Goal: Task Accomplishment & Management: Manage account settings

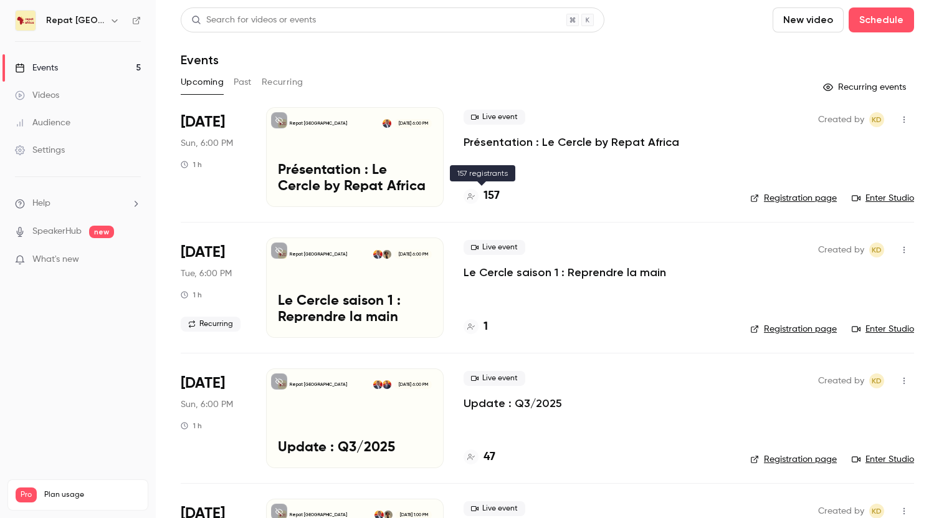
click at [489, 189] on h4 "157" at bounding box center [491, 195] width 16 height 17
click at [497, 275] on p "Le Cercle saison 1 : Reprendre la main" at bounding box center [564, 272] width 202 height 15
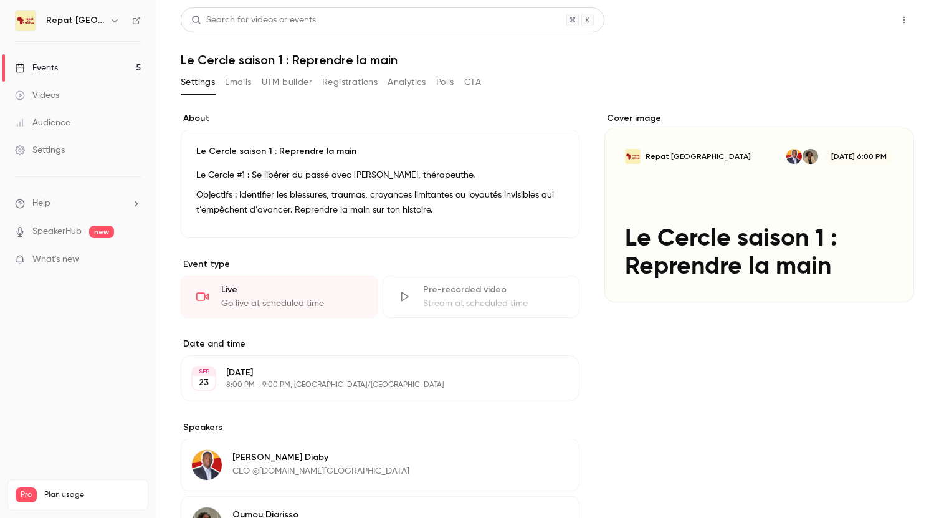
click at [874, 15] on button "Share" at bounding box center [859, 19] width 49 height 25
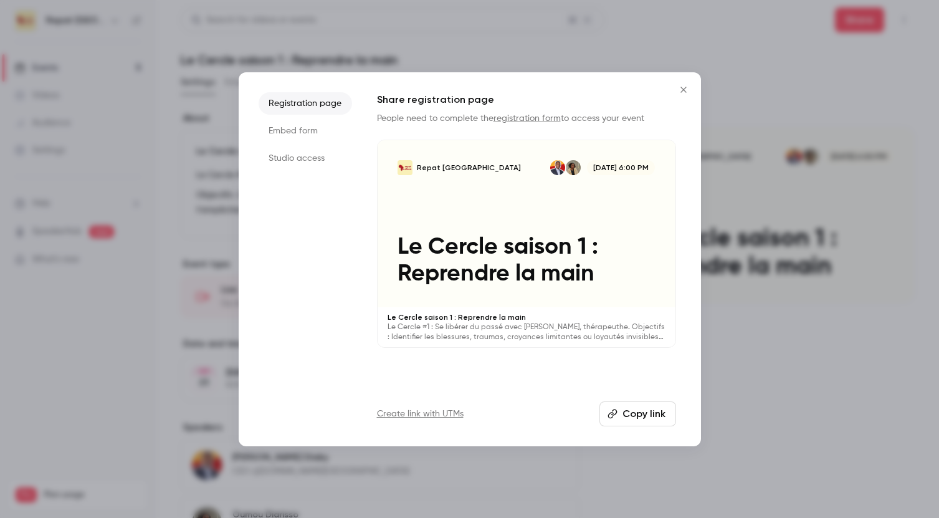
click at [637, 414] on button "Copy link" at bounding box center [637, 413] width 77 height 25
click at [198, 231] on div at bounding box center [469, 259] width 939 height 518
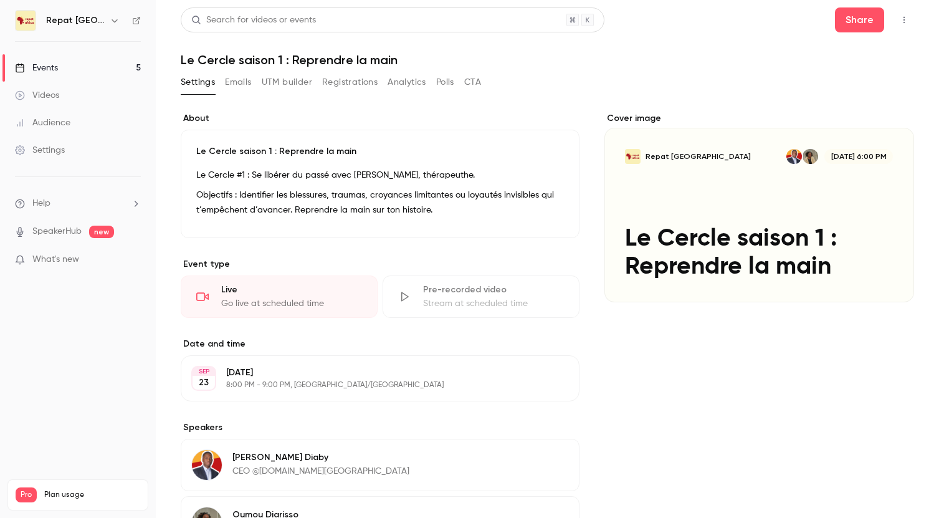
click at [49, 67] on div "Events" at bounding box center [36, 68] width 43 height 12
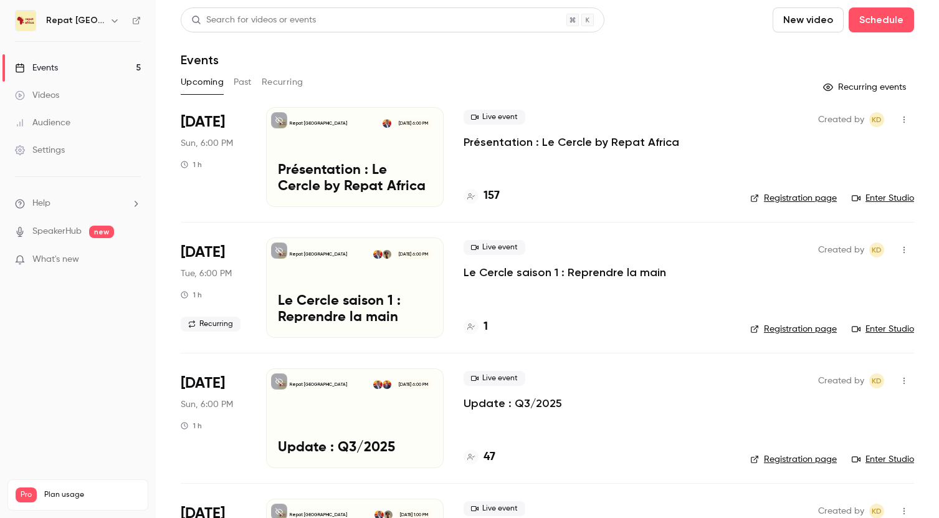
click at [508, 141] on p "Présentation : Le Cercle by Repat Africa" at bounding box center [571, 142] width 216 height 15
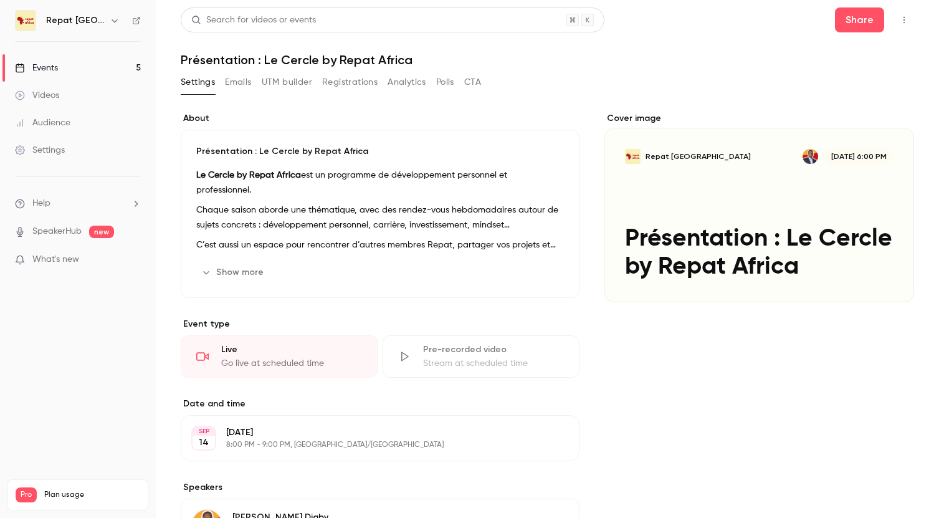
click at [62, 150] on div "Settings" at bounding box center [40, 150] width 50 height 12
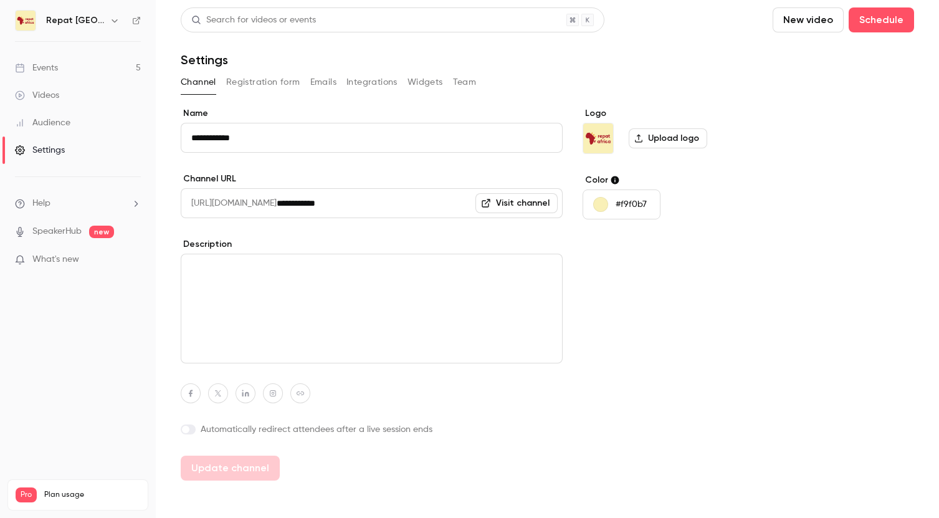
click at [196, 432] on label "Automatically redirect attendees after a live session ends" at bounding box center [372, 429] width 382 height 12
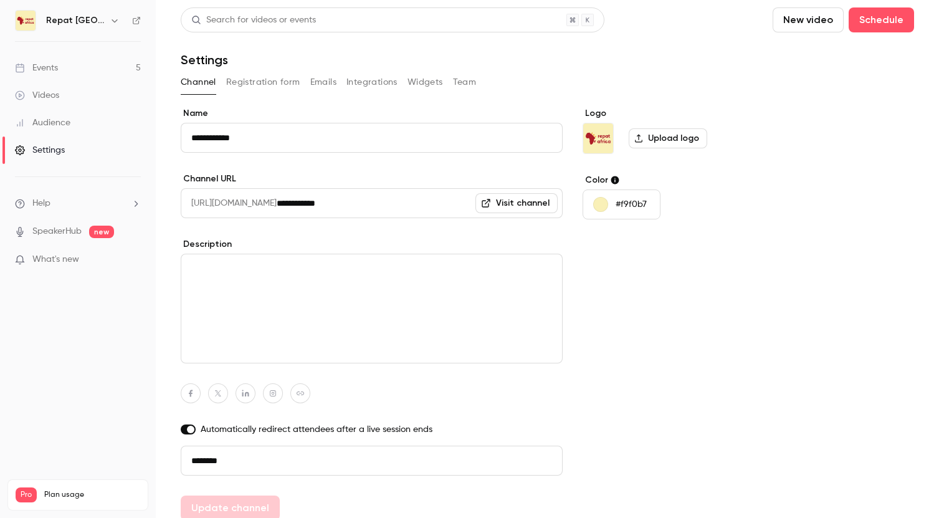
drag, startPoint x: 252, startPoint y: 460, endPoint x: 123, endPoint y: 458, distance: 128.9
click at [123, 458] on div "**********" at bounding box center [469, 259] width 939 height 518
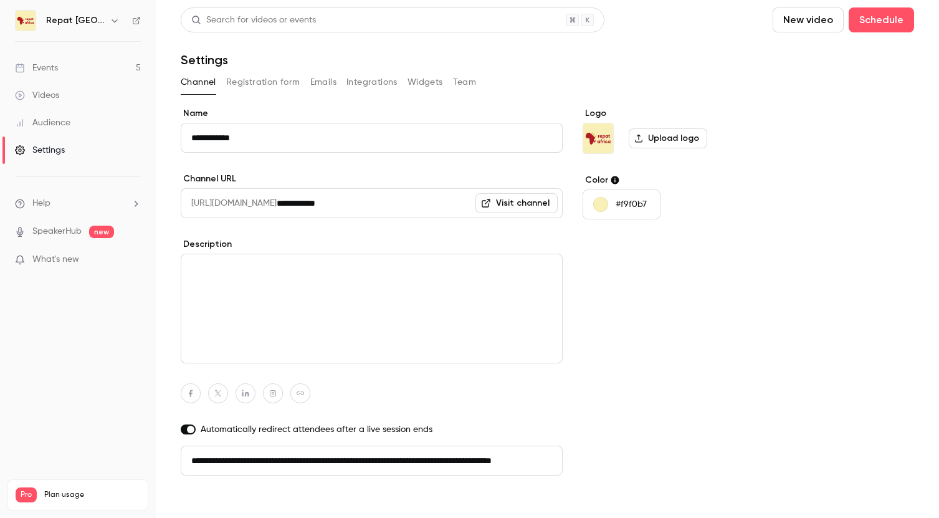
click at [257, 508] on button "Update channel" at bounding box center [230, 507] width 99 height 25
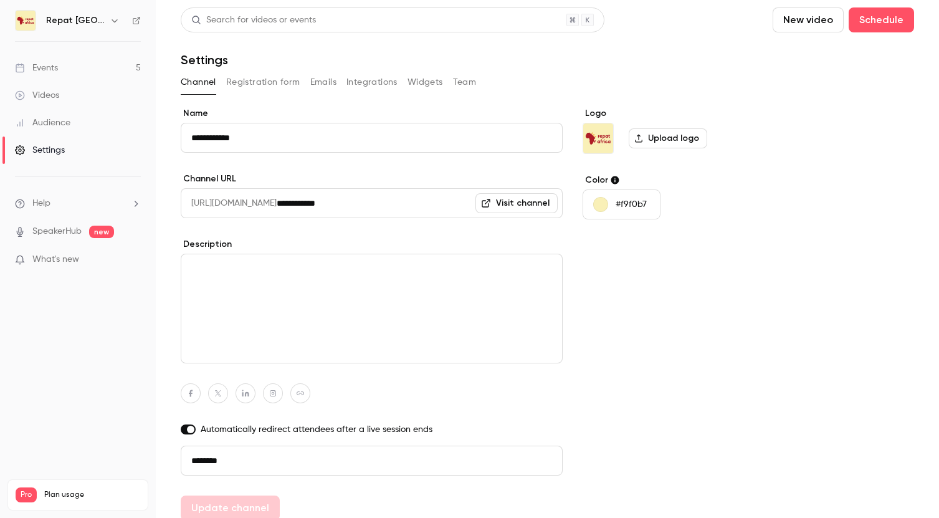
type input "**********"
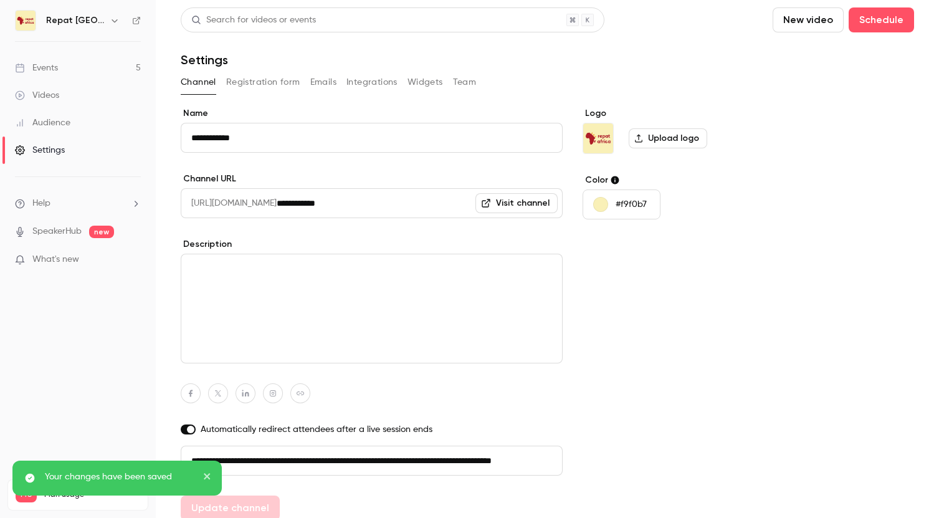
click at [53, 62] on div "Events" at bounding box center [36, 68] width 43 height 12
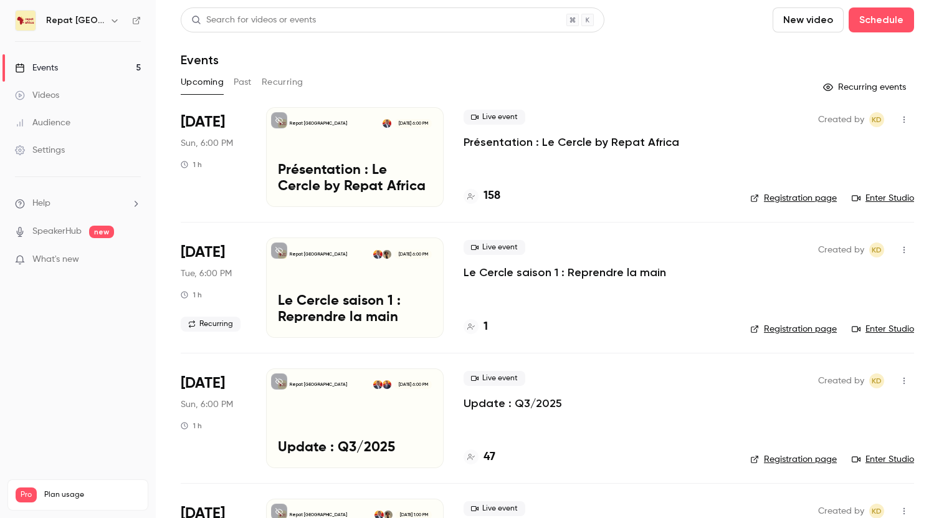
click at [494, 186] on div "Live event Présentation : Le Cercle by Repat Africa 158" at bounding box center [596, 157] width 267 height 100
click at [493, 194] on h4 "158" at bounding box center [491, 195] width 17 height 17
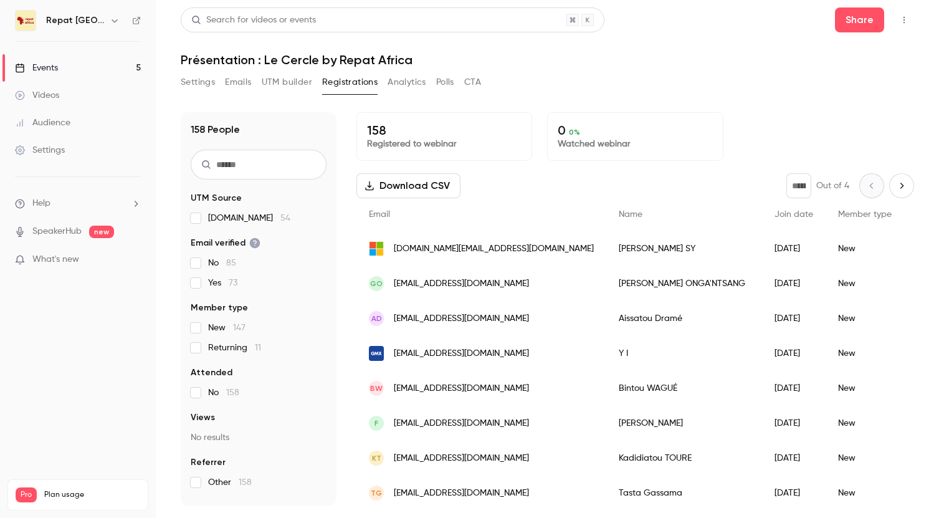
click at [59, 71] on link "Events 5" at bounding box center [78, 67] width 156 height 27
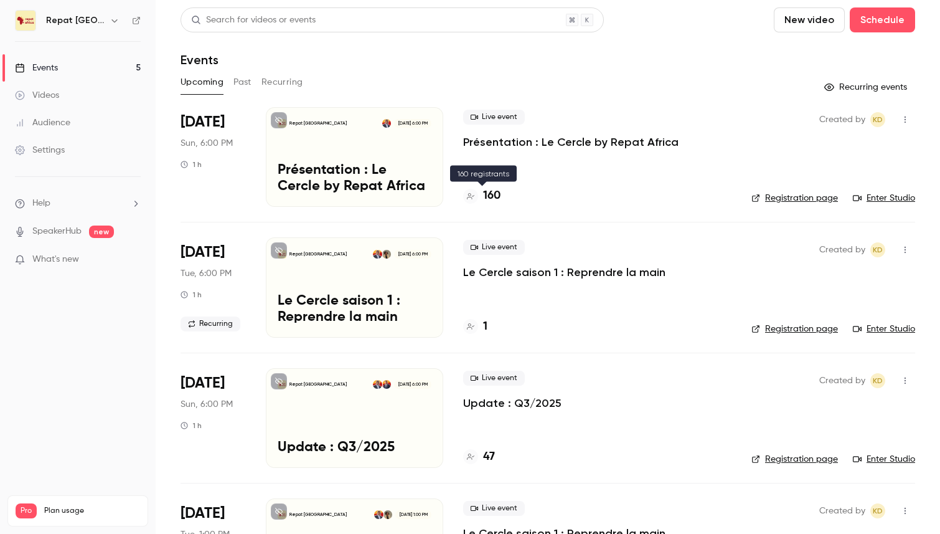
click at [493, 190] on h4 "160" at bounding box center [491, 195] width 17 height 17
click at [484, 197] on h4 "160" at bounding box center [491, 195] width 17 height 17
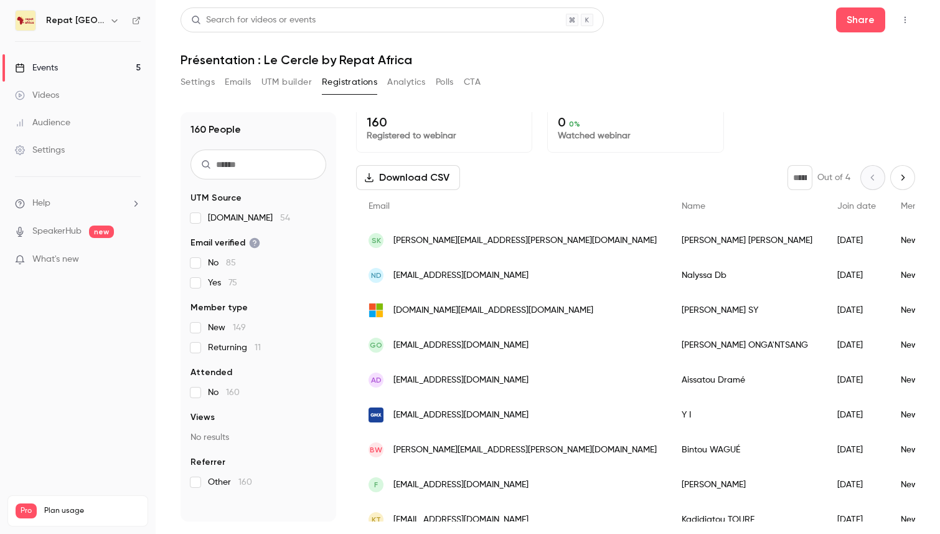
scroll to position [5, 0]
